Goal: Transaction & Acquisition: Purchase product/service

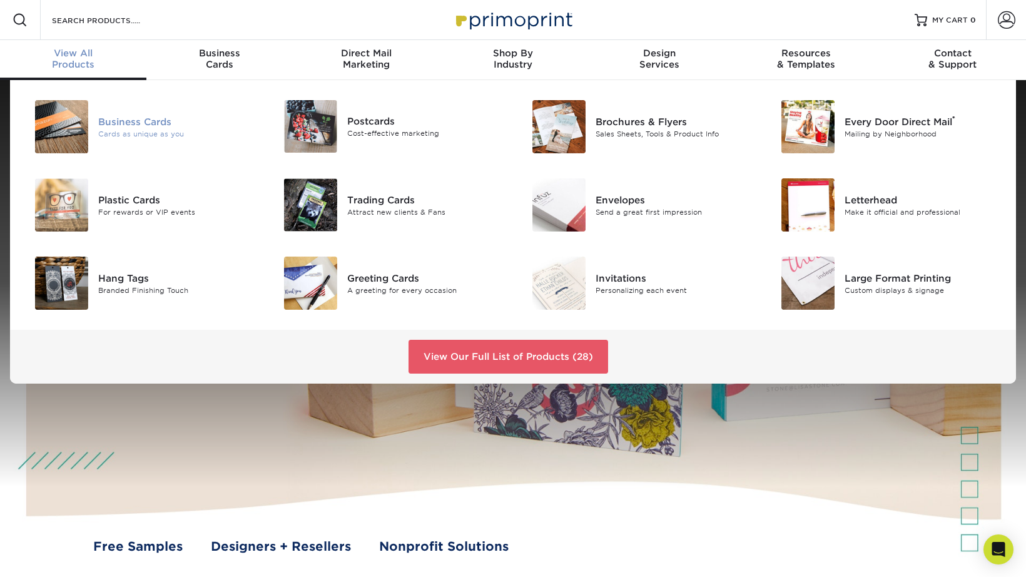
click at [133, 123] on div "Business Cards" at bounding box center [176, 121] width 156 height 14
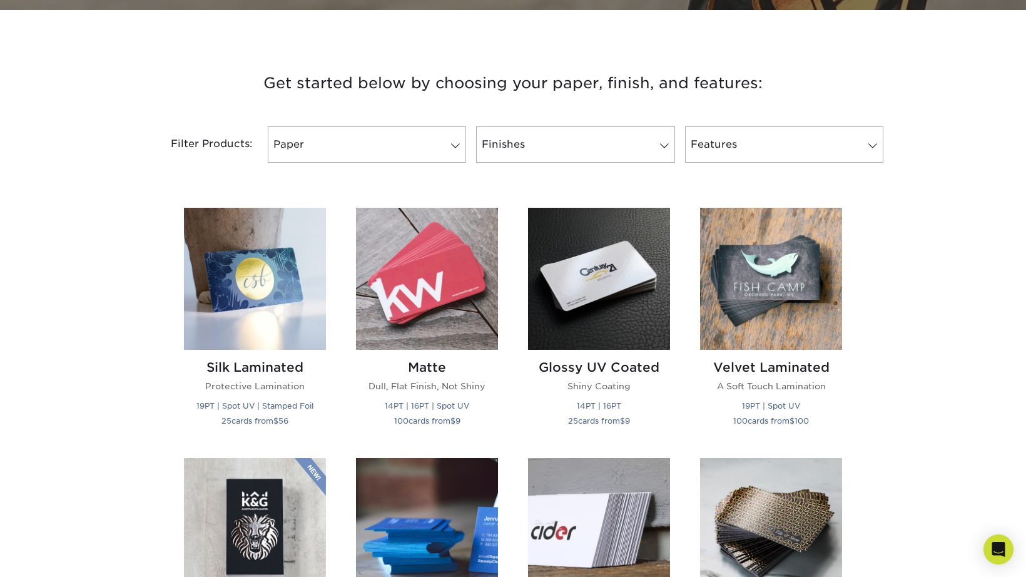
scroll to position [424, 0]
click at [419, 288] on img at bounding box center [427, 279] width 142 height 142
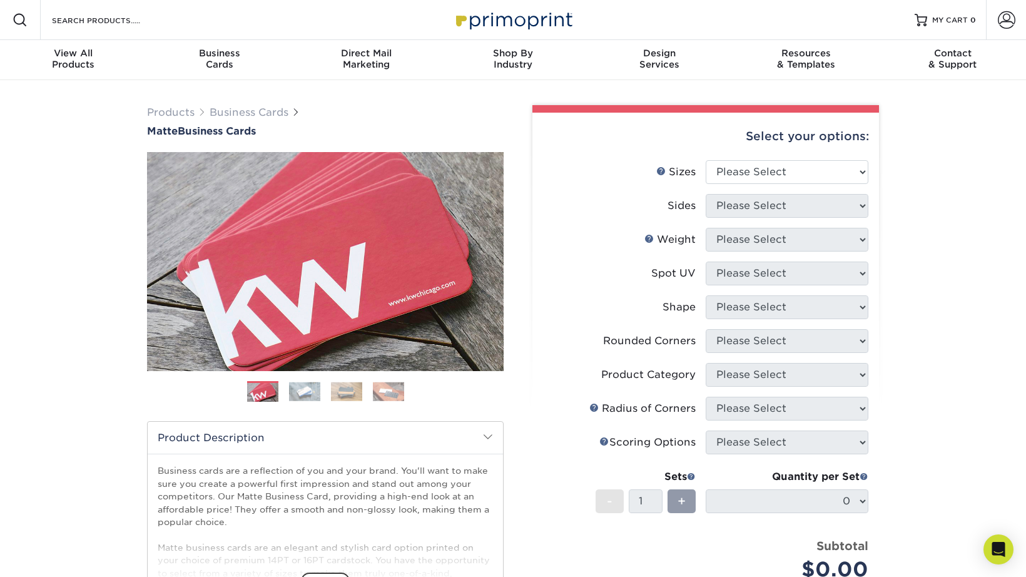
click at [771, 160] on div "Select your options:" at bounding box center [705, 137] width 327 height 48
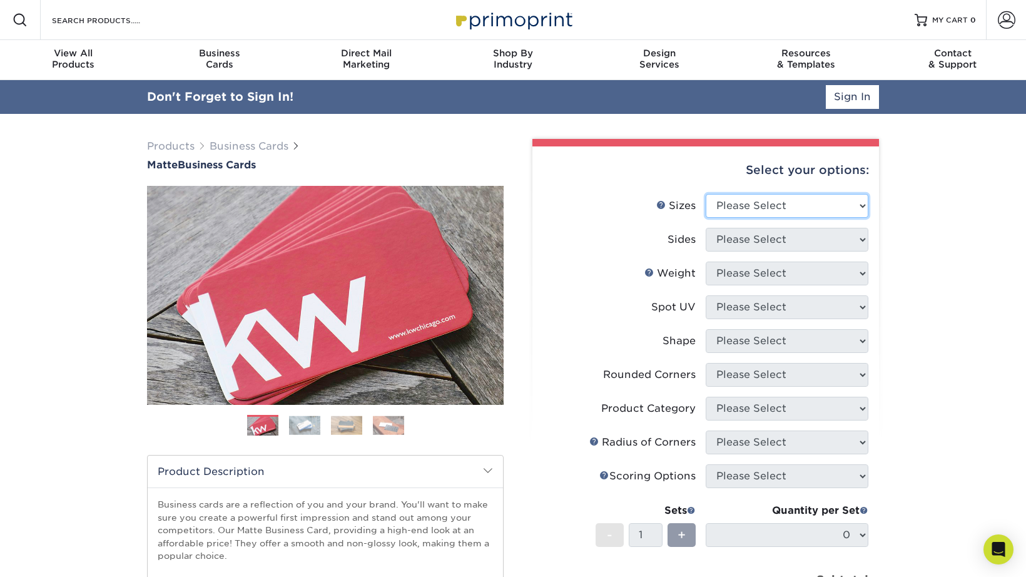
select select "2.00x3.50"
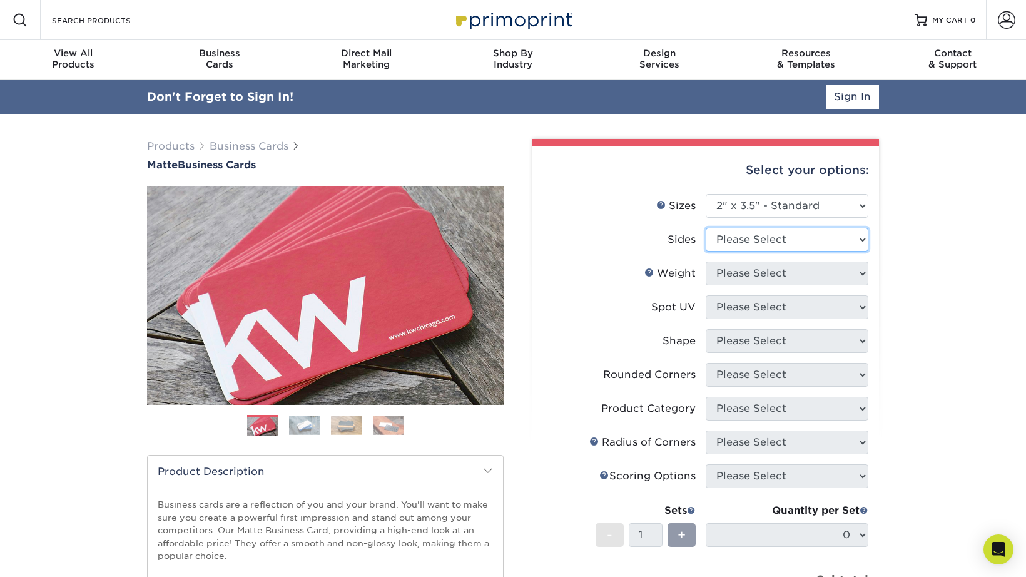
select select "13abbda7-1d64-4f25-8bb2-c179b224825d"
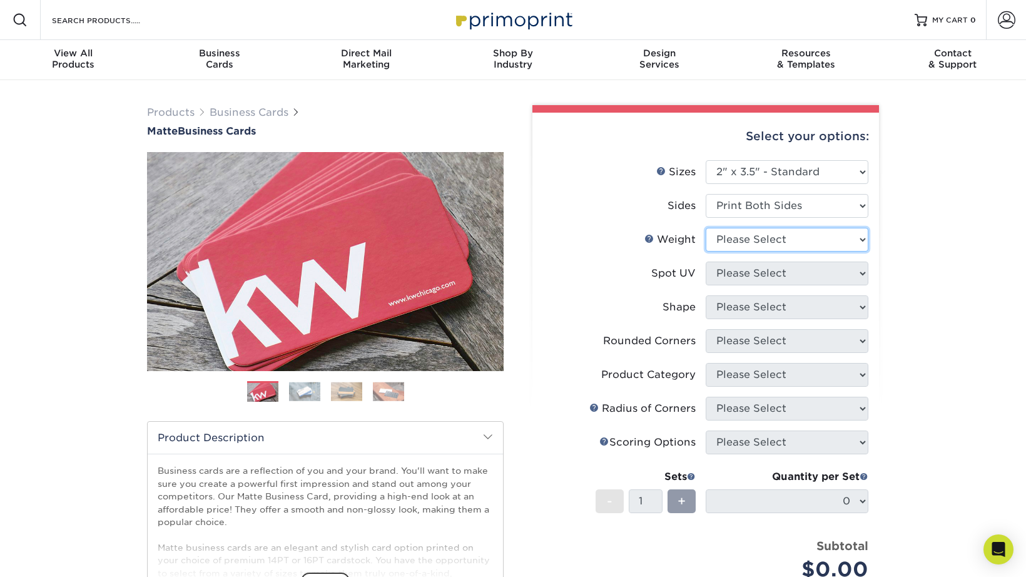
select select "16PT"
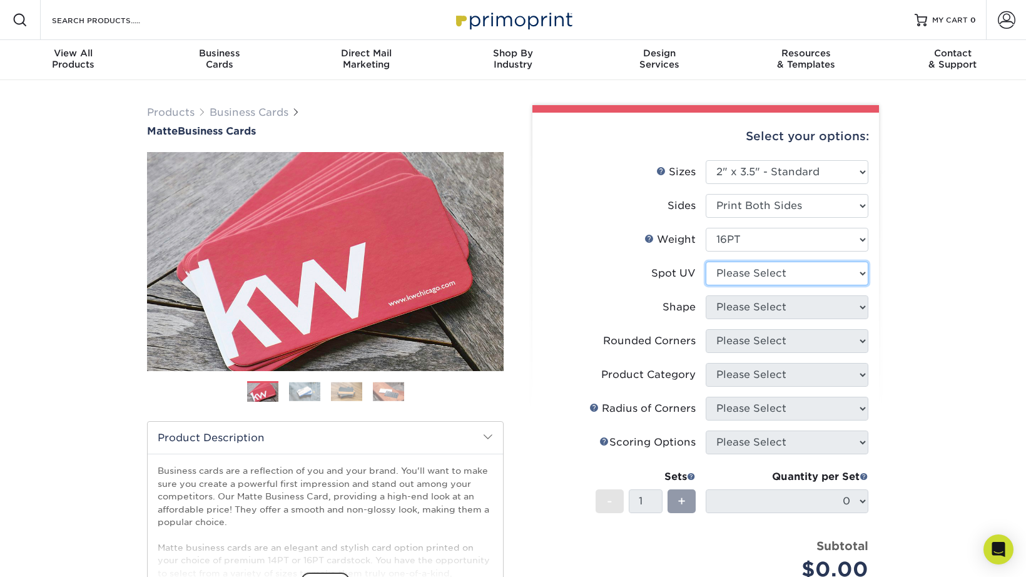
select select "3"
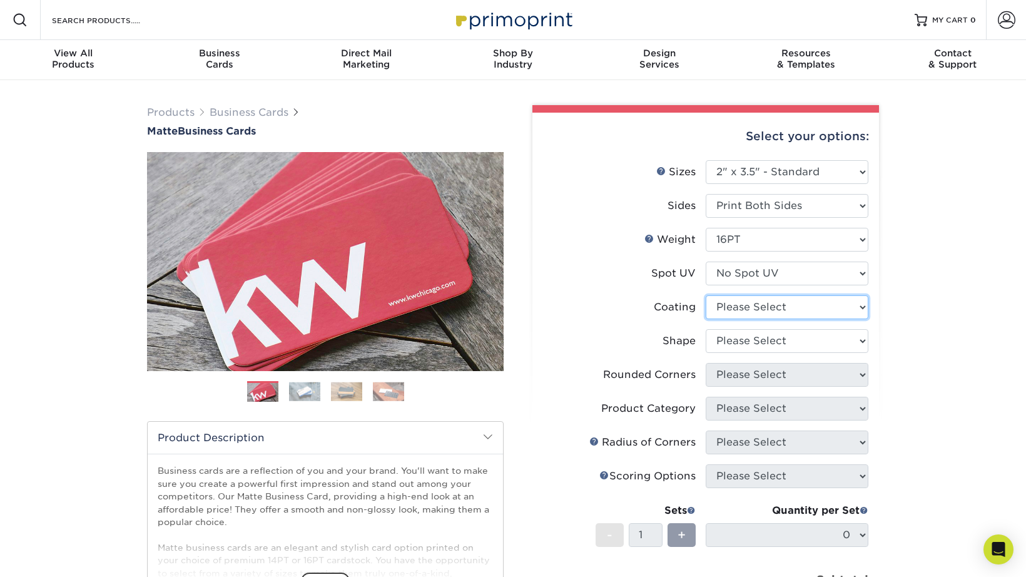
select select "121bb7b5-3b4d-429f-bd8d-bbf80e953313"
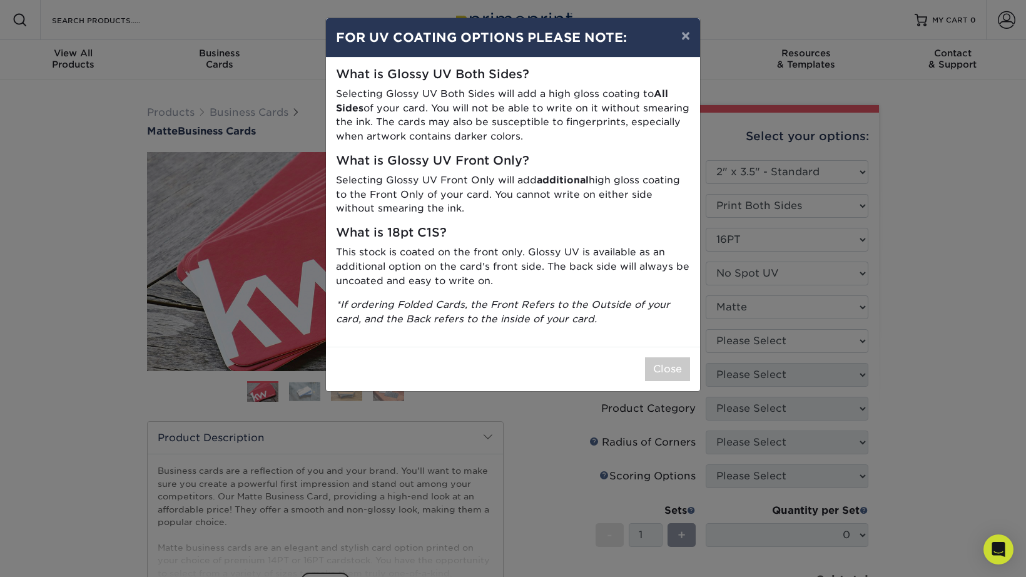
drag, startPoint x: 659, startPoint y: 357, endPoint x: 667, endPoint y: 357, distance: 8.2
click at [659, 357] on button "Close" at bounding box center [667, 369] width 45 height 24
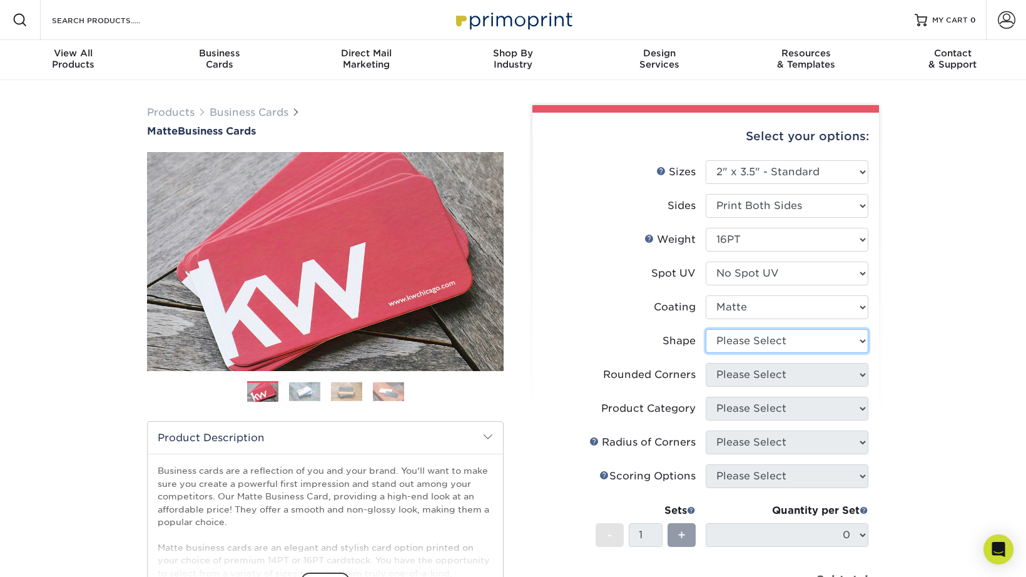
select select "standard"
select select "0"
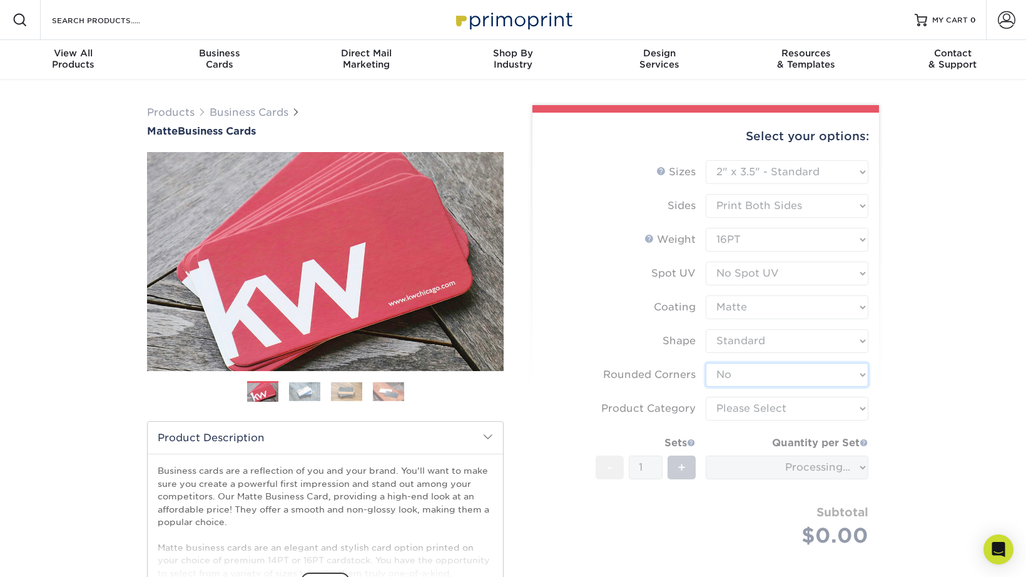
scroll to position [1, 0]
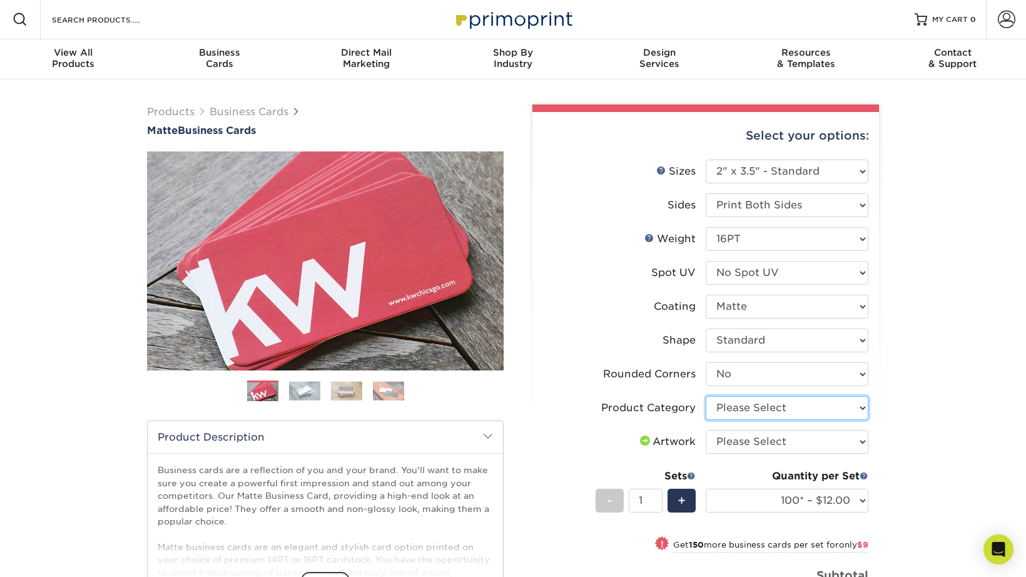
select select "3b5148f1-0588-4f88-a218-97bcfdce65c1"
select select "upload"
select select "500 – $42.00"
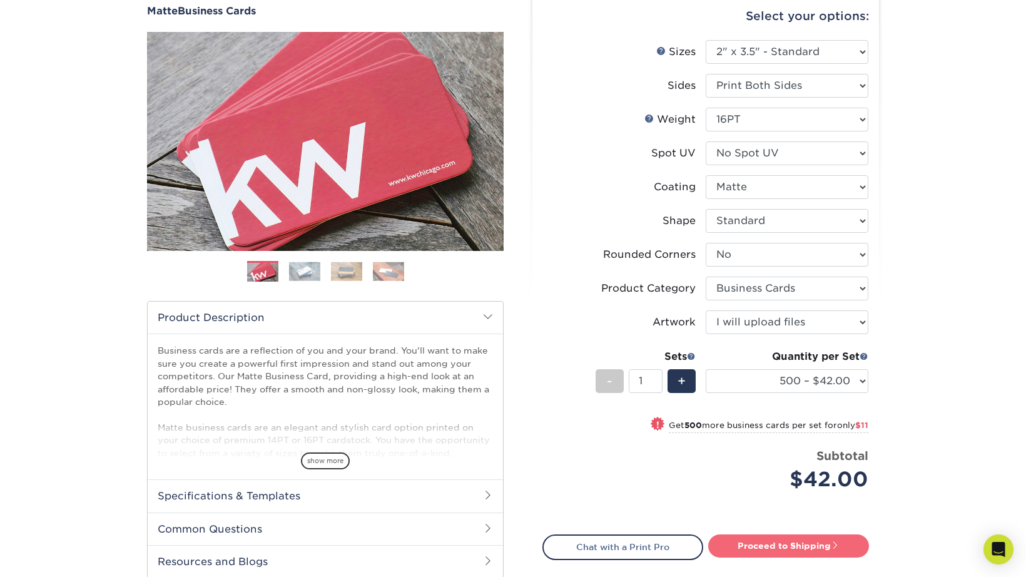
scroll to position [117, 0]
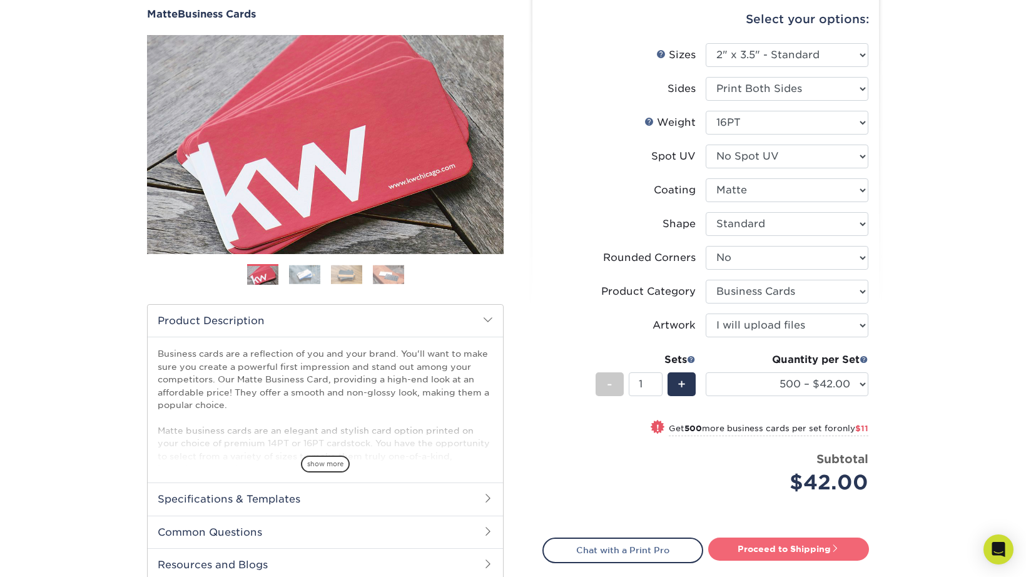
click at [786, 539] on link "Proceed to Shipping" at bounding box center [788, 548] width 161 height 23
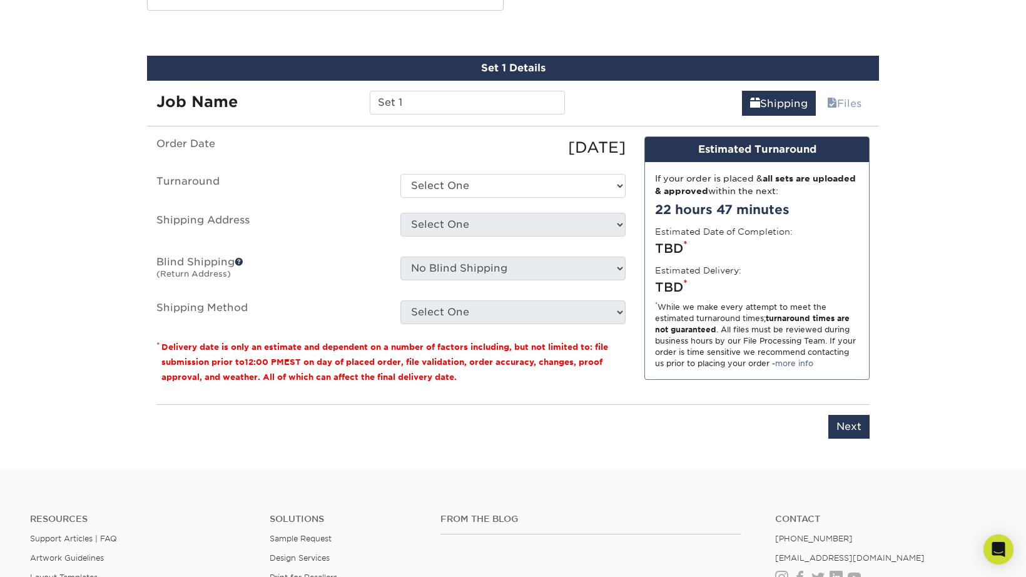
scroll to position [687, 0]
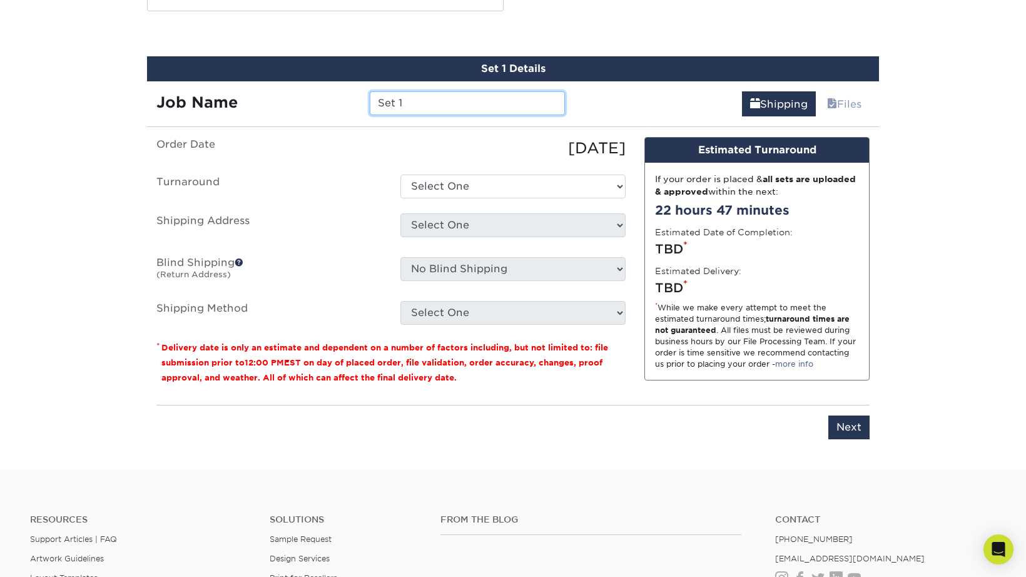
drag, startPoint x: 439, startPoint y: 103, endPoint x: 359, endPoint y: 94, distance: 81.3
click at [356, 93] on div "Job Name Set 1" at bounding box center [360, 103] width 427 height 24
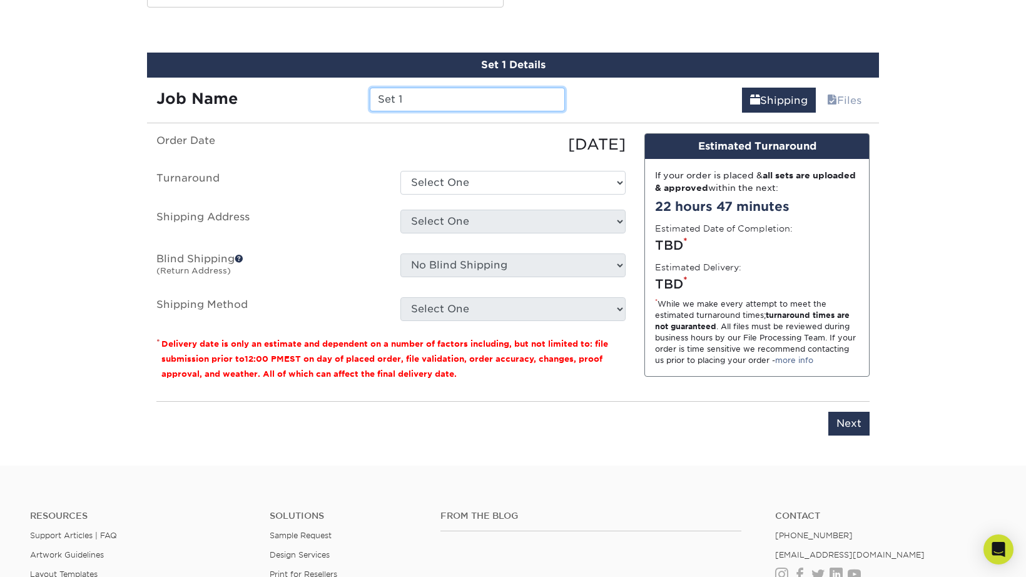
drag, startPoint x: 470, startPoint y: 101, endPoint x: 363, endPoint y: 93, distance: 107.3
click at [363, 93] on div "Set 1" at bounding box center [466, 100] width 213 height 24
type input "Logan Kennedy Business Card"
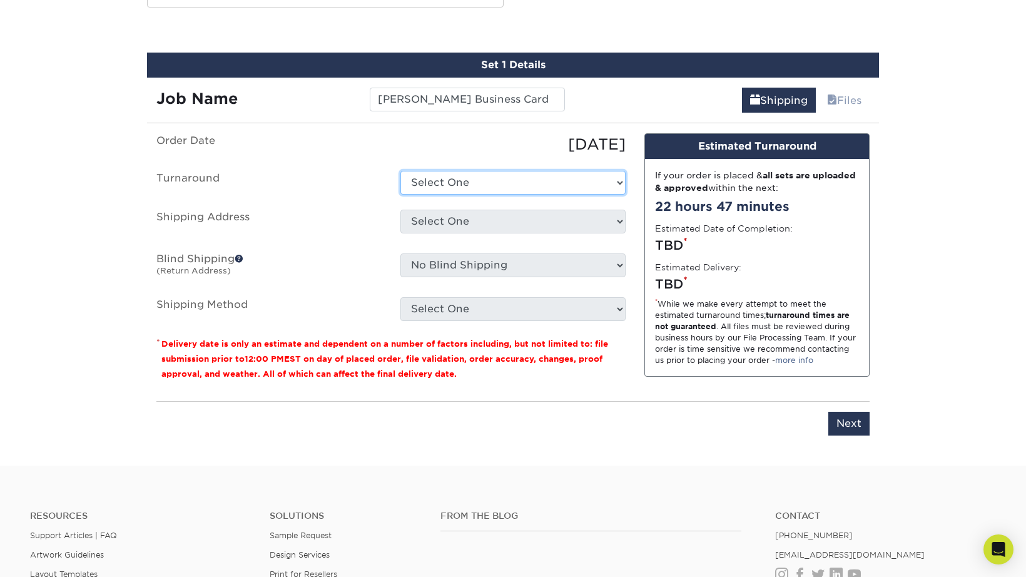
select select "b78ebb40-f3d8-446a-8df3-6de10c612245"
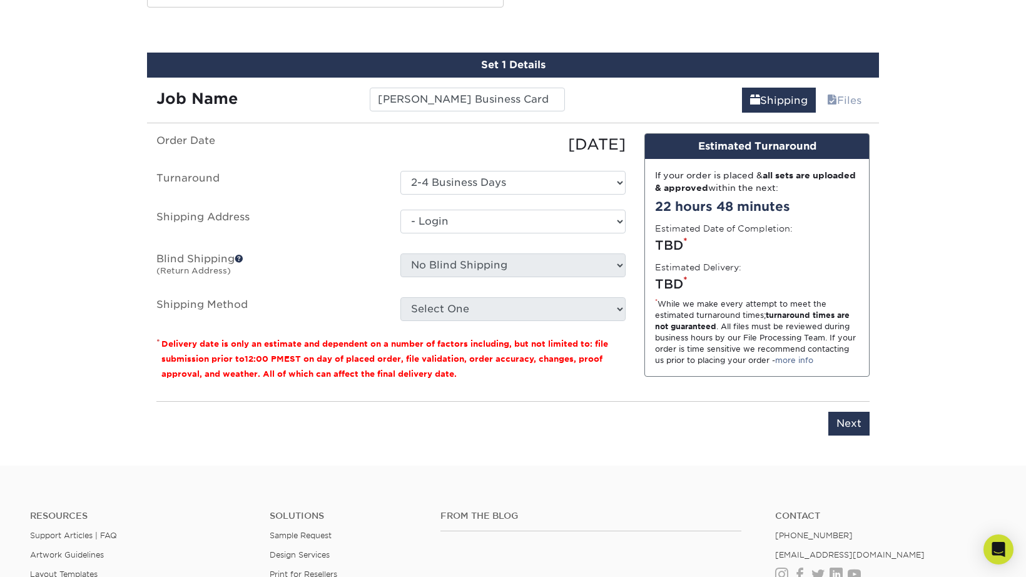
select select "-1"
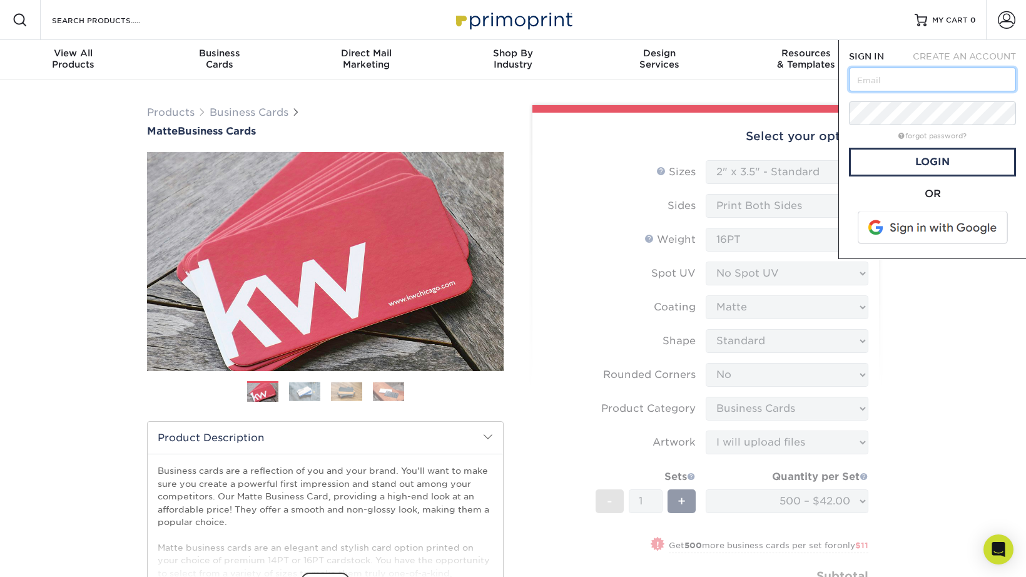
type input "carozzaa@obu.edu"
click at [940, 159] on link "Login" at bounding box center [932, 162] width 167 height 29
